Goal: Task Accomplishment & Management: Complete application form

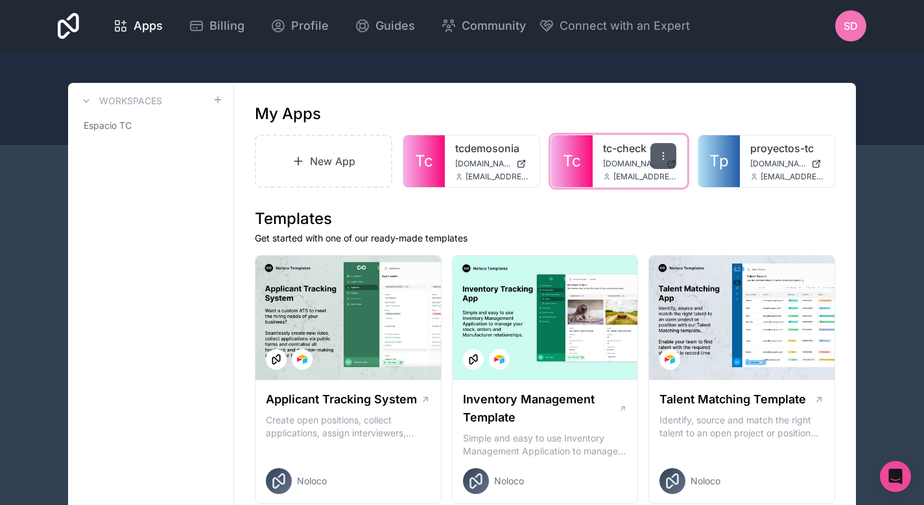
click at [666, 158] on icon at bounding box center [663, 156] width 10 height 10
click at [357, 136] on link "New App" at bounding box center [323, 161] width 137 height 53
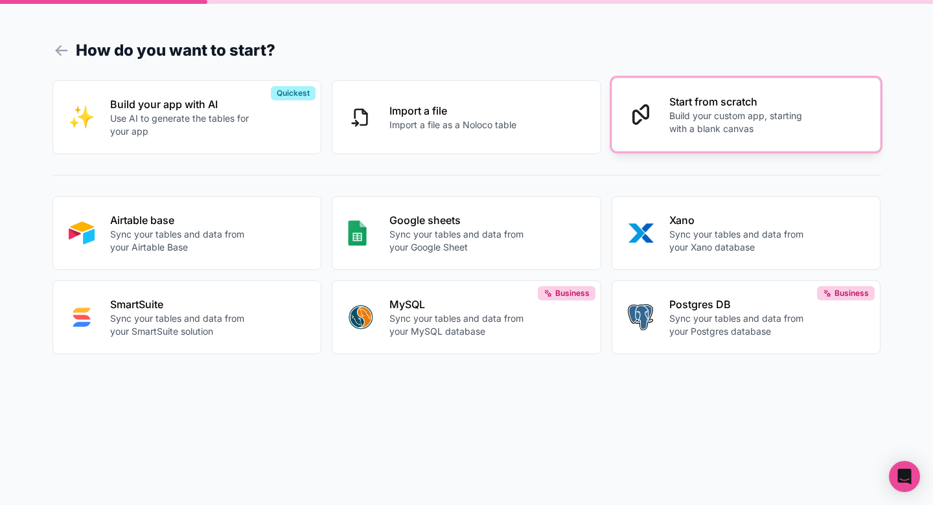
click at [789, 110] on div "Start from scratch Build your custom app, starting with a blank canvas" at bounding box center [767, 114] width 196 height 41
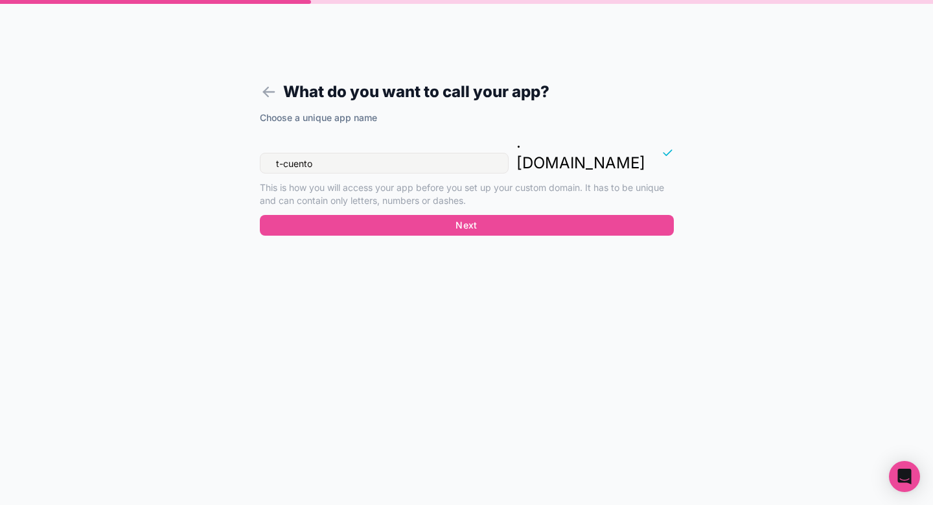
click at [335, 153] on input "t-cuento" at bounding box center [384, 163] width 249 height 21
drag, startPoint x: 335, startPoint y: 146, endPoint x: 219, endPoint y: 125, distance: 118.0
click at [219, 125] on form "What do you want to call your app? Choose a unique app name t-cuento . noloco.c…" at bounding box center [466, 268] width 497 height 474
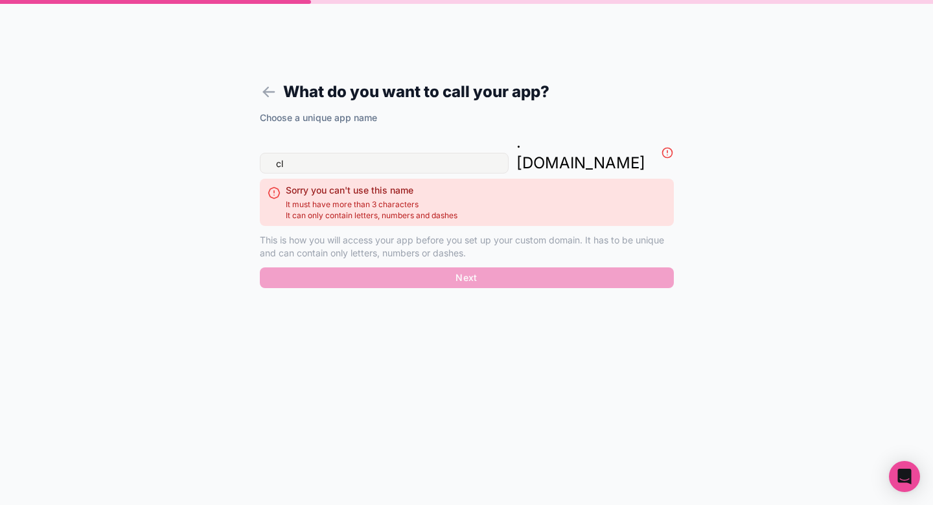
type input "c"
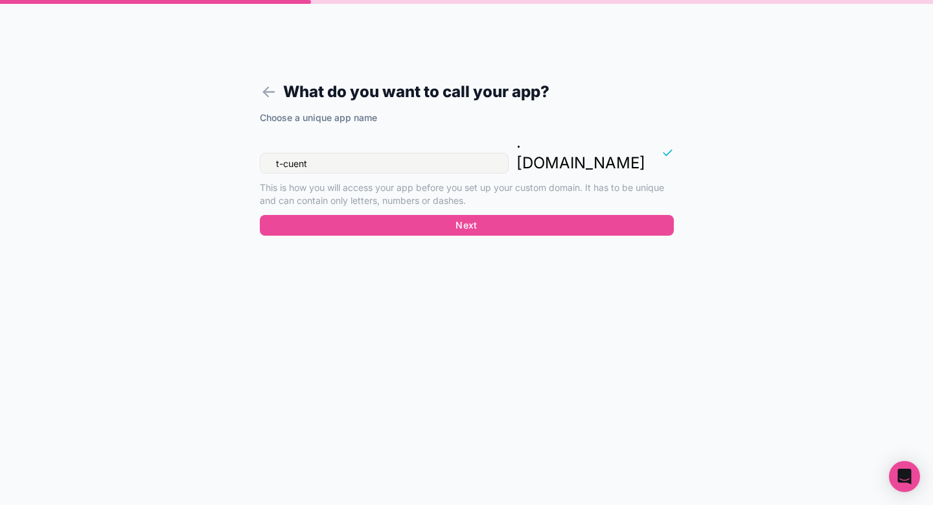
type input "t-cuento"
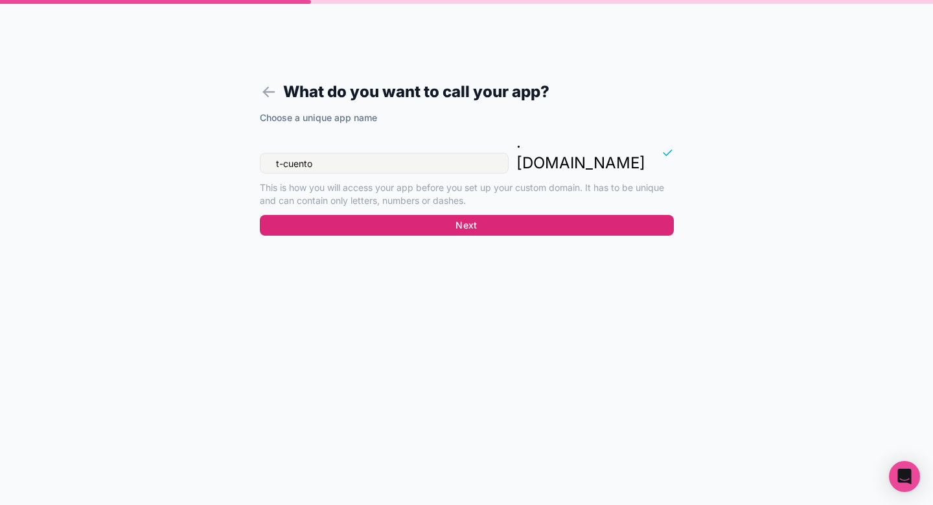
click at [430, 215] on button "Next" at bounding box center [467, 225] width 414 height 21
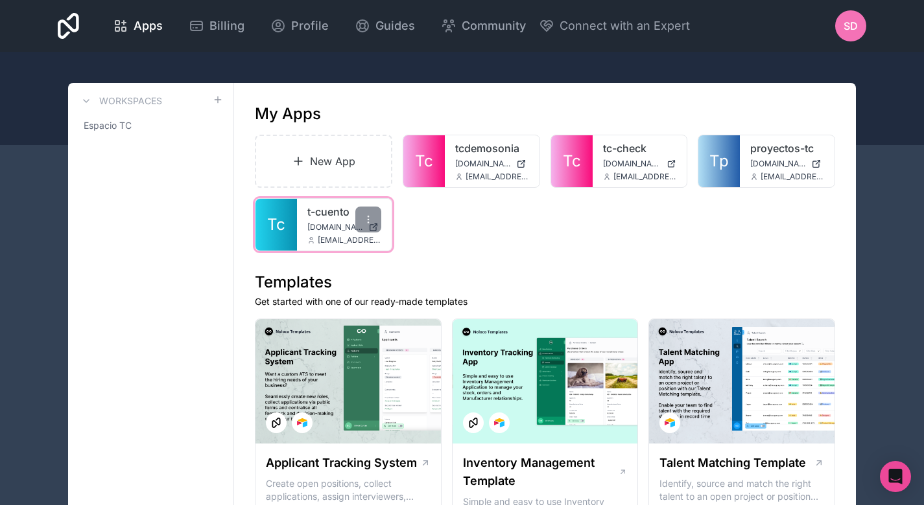
click at [291, 229] on link "Tc" at bounding box center [275, 225] width 41 height 52
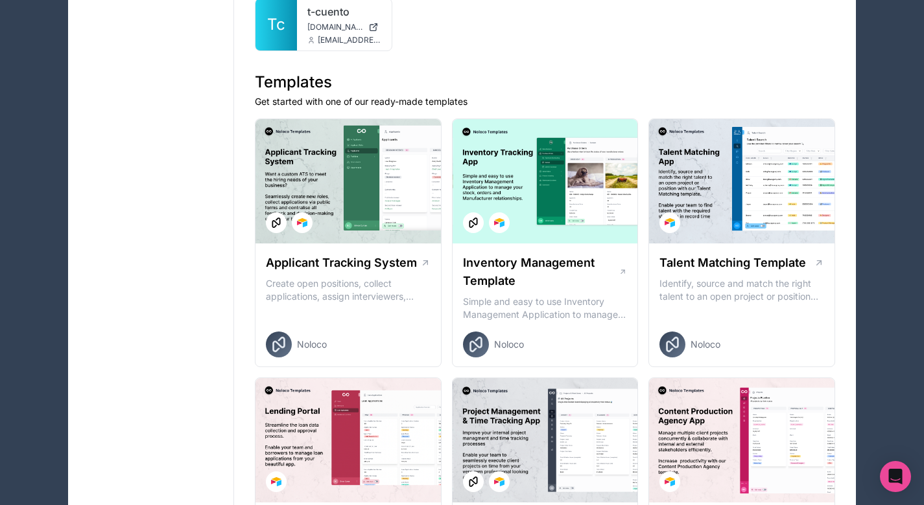
scroll to position [203, 0]
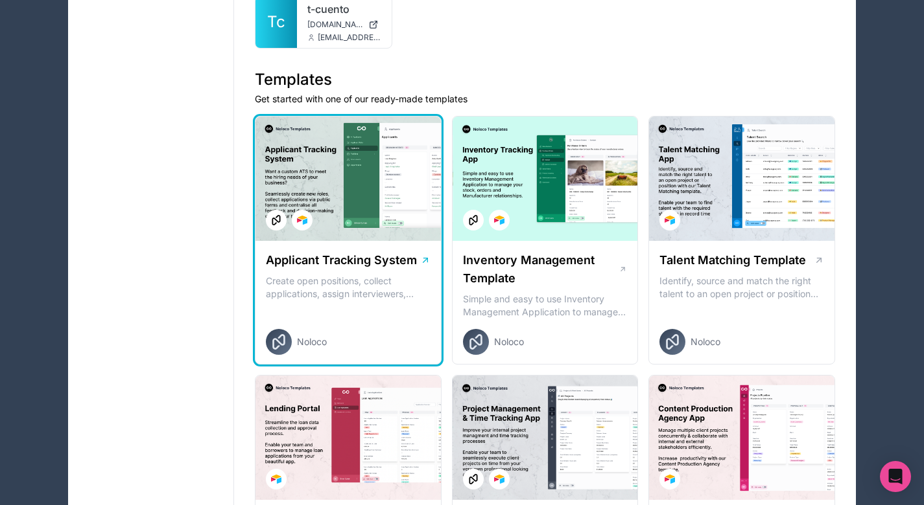
click at [415, 287] on p "Create open positions, collect applications, assign interviewers, centralise ca…" at bounding box center [348, 288] width 165 height 26
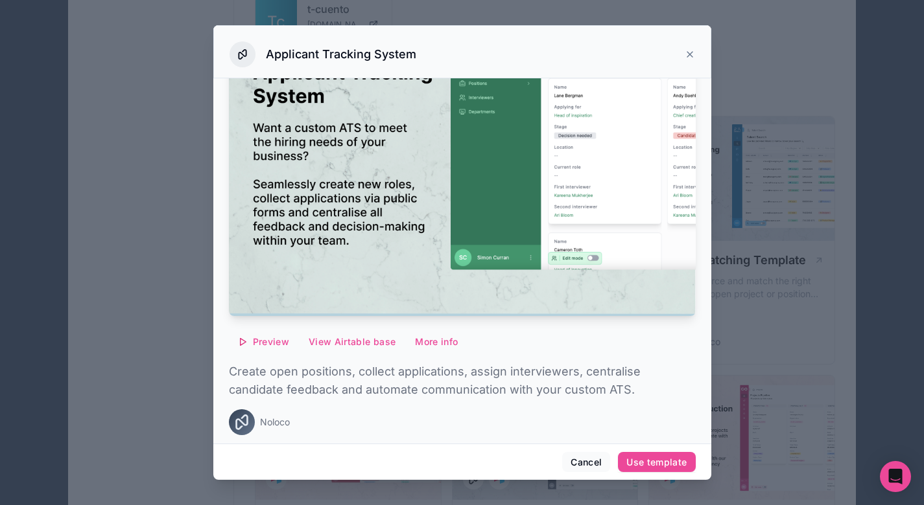
scroll to position [100, 0]
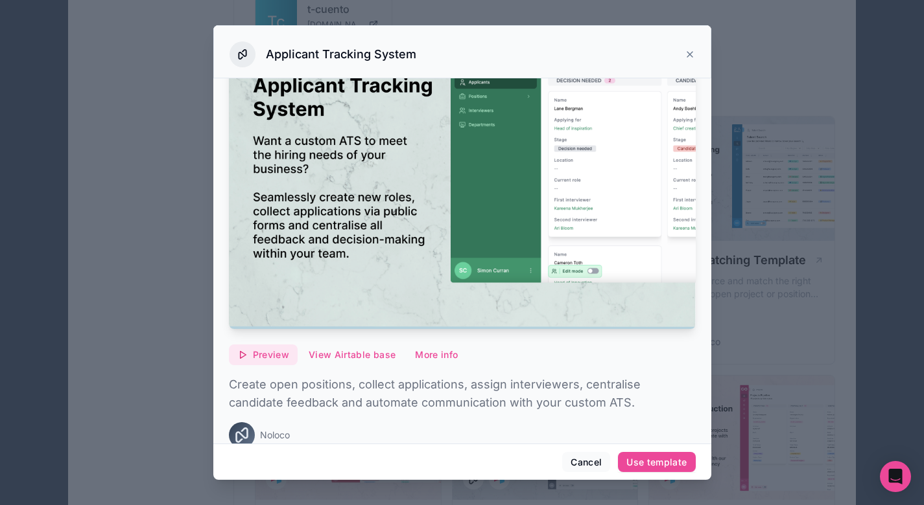
click at [239, 353] on icon "button" at bounding box center [242, 355] width 10 height 10
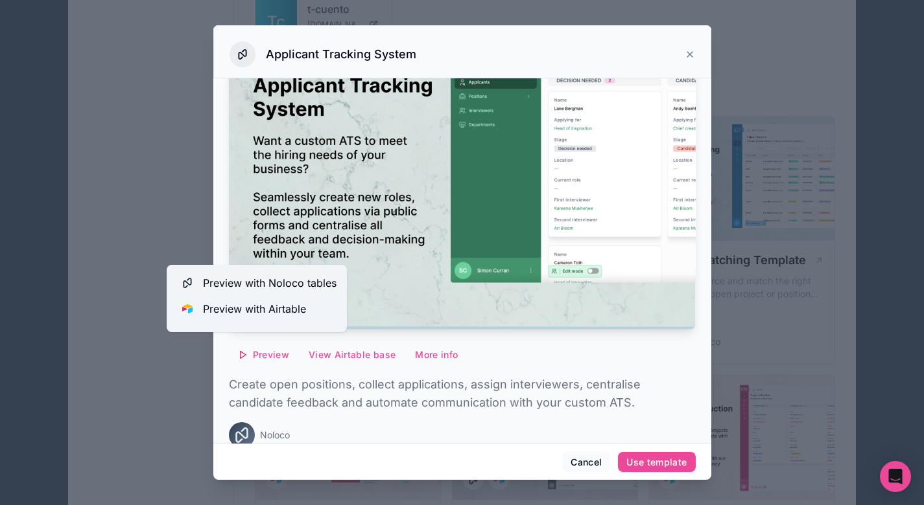
click at [295, 282] on span "Preview with Noloco tables" at bounding box center [270, 283] width 134 height 16
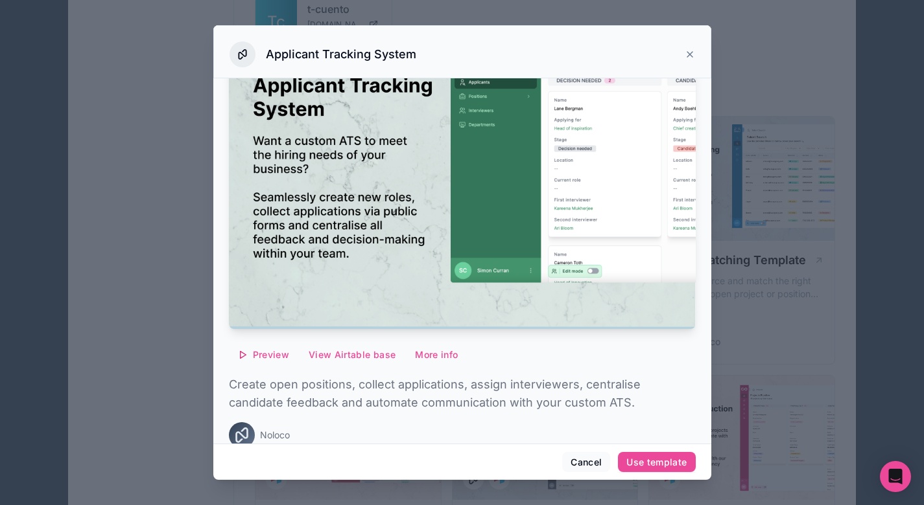
click at [691, 57] on icon at bounding box center [689, 54] width 10 height 10
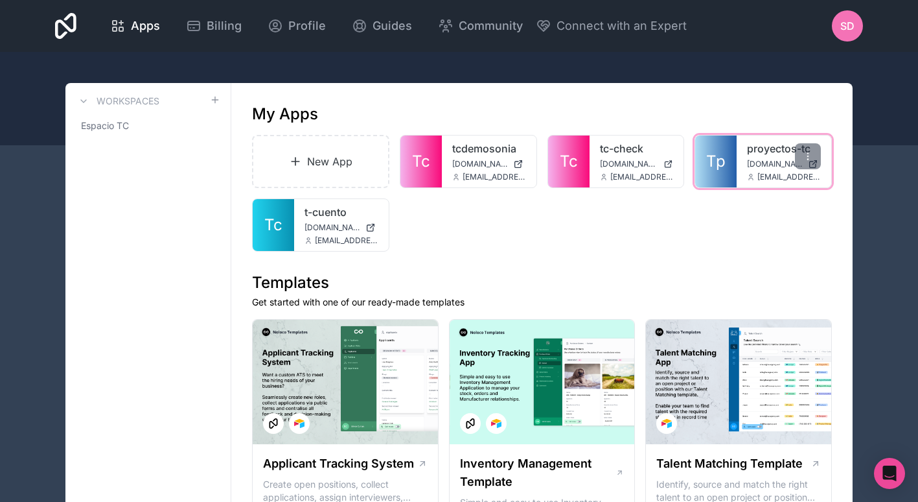
click at [754, 155] on link "proyectos-tc" at bounding box center [784, 149] width 74 height 16
